Goal: Check status: Check status

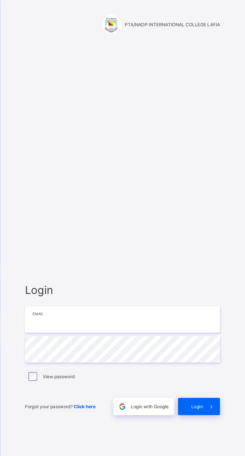
click at [159, 222] on input "email" at bounding box center [163, 213] width 130 height 18
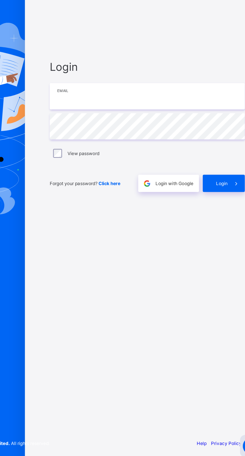
type input "**********"
click at [213, 277] on div "Login" at bounding box center [214, 271] width 28 height 12
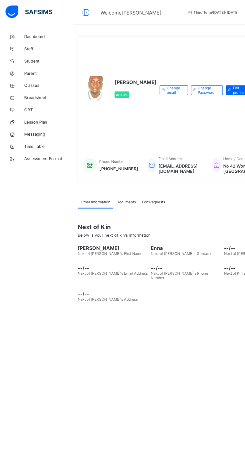
click at [32, 79] on span "Broadsheet" at bounding box center [40, 80] width 40 height 4
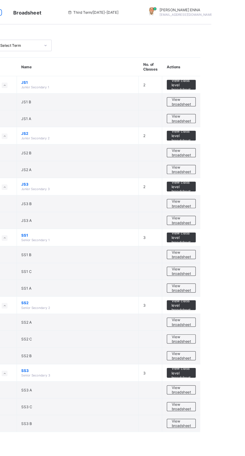
click at [214, 206] on span "View broadsheet" at bounding box center [221, 209] width 16 height 8
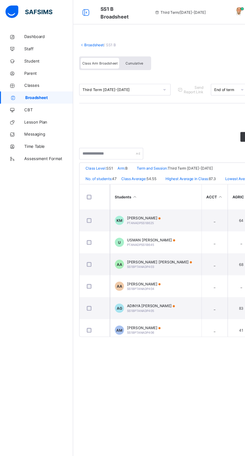
click at [104, 54] on div "Cumulative" at bounding box center [110, 52] width 25 height 9
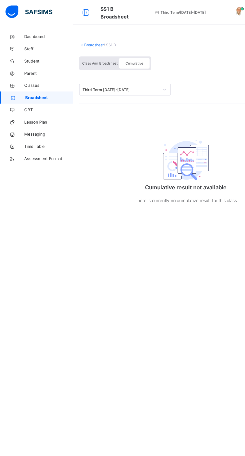
click at [112, 49] on div "Cumulative" at bounding box center [110, 52] width 25 height 9
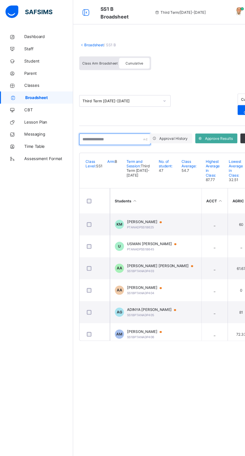
click at [93, 114] on input "text" at bounding box center [94, 115] width 59 height 10
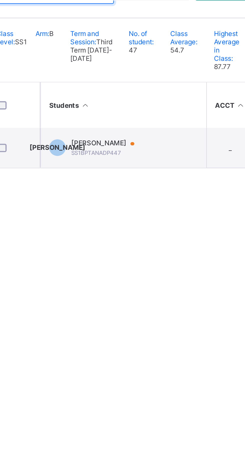
type input "*******"
click at [121, 186] on td "JO JAMES PERFECT OHILI SS1BPTANADP447" at bounding box center [127, 184] width 75 height 18
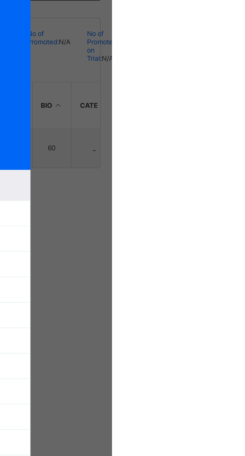
click at [200, 106] on span "View Reportsheet" at bounding box center [189, 102] width 22 height 8
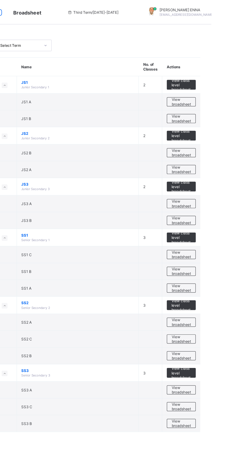
click at [215, 219] on span "View broadsheet" at bounding box center [221, 223] width 16 height 8
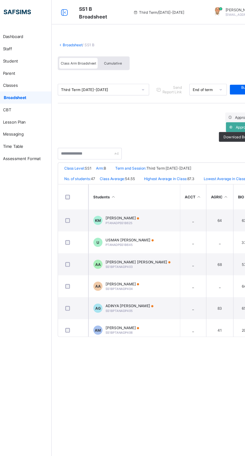
click at [117, 48] on div "Cumulative" at bounding box center [110, 52] width 25 height 9
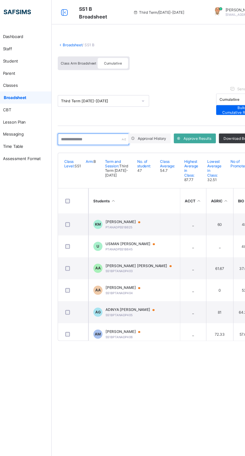
click at [95, 113] on input "text" at bounding box center [94, 115] width 59 height 10
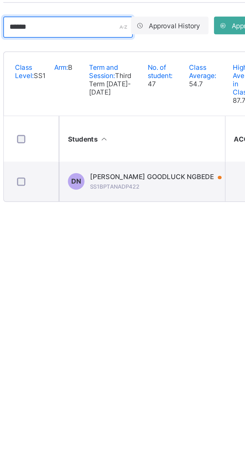
type input "******"
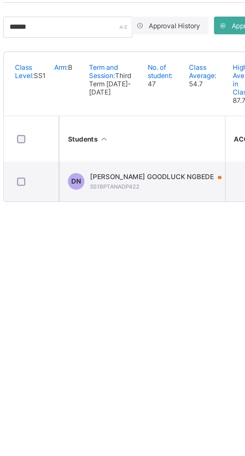
click at [127, 184] on span "DAMION GOODLUCK NGBEDE" at bounding box center [136, 182] width 64 height 4
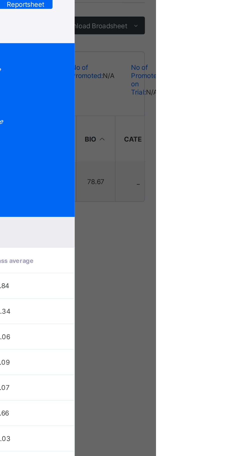
click at [195, 106] on span "View Reportsheet" at bounding box center [184, 102] width 22 height 8
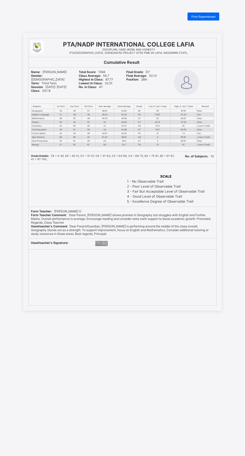
click at [197, 17] on span "Print Reportsheet" at bounding box center [203, 17] width 24 height 4
click at [203, 17] on span "Print Reportsheet" at bounding box center [203, 17] width 24 height 4
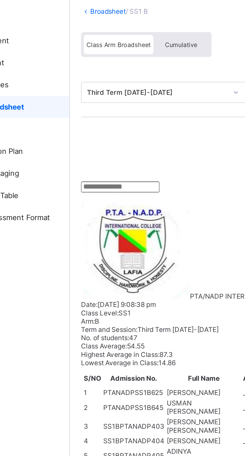
click at [110, 49] on div "Cumulative" at bounding box center [110, 52] width 25 height 9
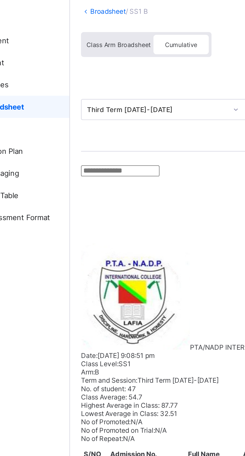
click at [89, 112] on input "text" at bounding box center [83, 109] width 36 height 5
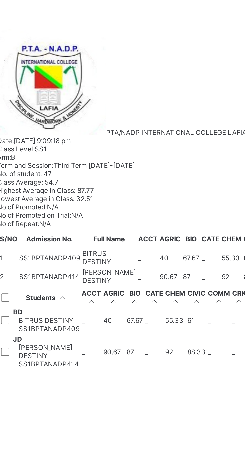
type input "*******"
click at [103, 280] on td "JD JOSEPH CHIEMERIE DESTINY SS1BPTANADP414" at bounding box center [87, 288] width 31 height 16
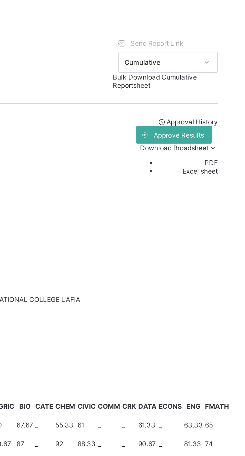
click at [224, 309] on span "View Reportsheet" at bounding box center [219, 313] width 17 height 8
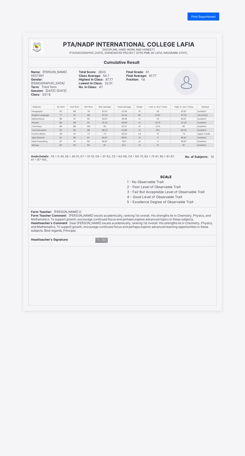
click at [204, 15] on span "Print Reportsheet" at bounding box center [203, 17] width 24 height 4
